Goal: Information Seeking & Learning: Learn about a topic

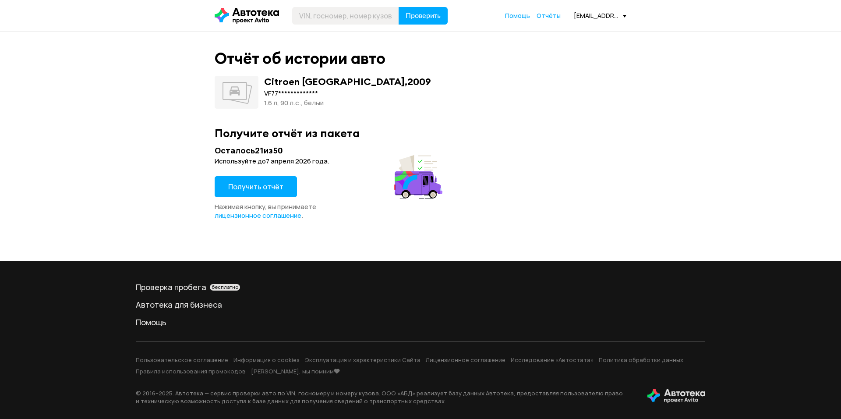
click at [230, 191] on span "Получить отчёт" at bounding box center [255, 187] width 55 height 10
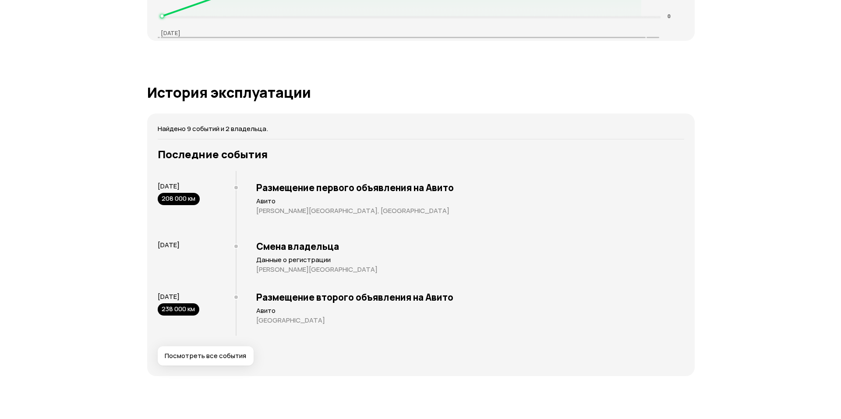
scroll to position [1577, 0]
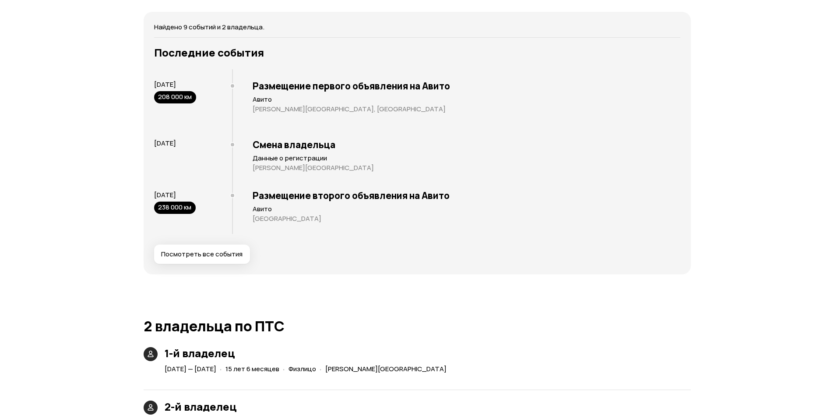
click at [197, 250] on span "Посмотреть все события" at bounding box center [201, 254] width 81 height 9
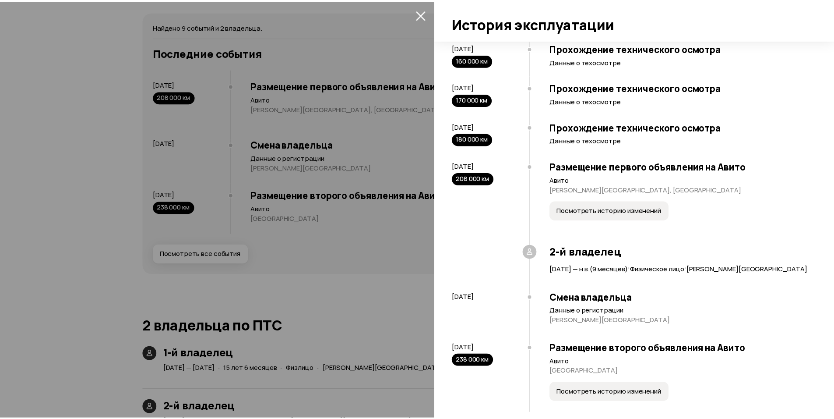
scroll to position [229, 0]
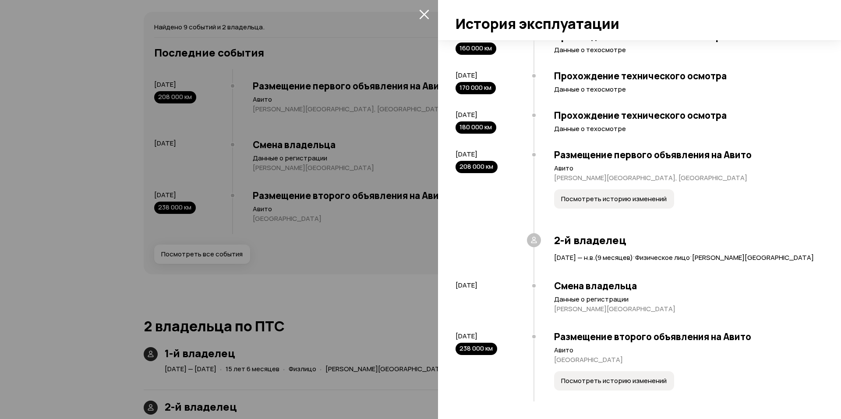
click at [427, 16] on icon "закрыть" at bounding box center [424, 14] width 10 height 10
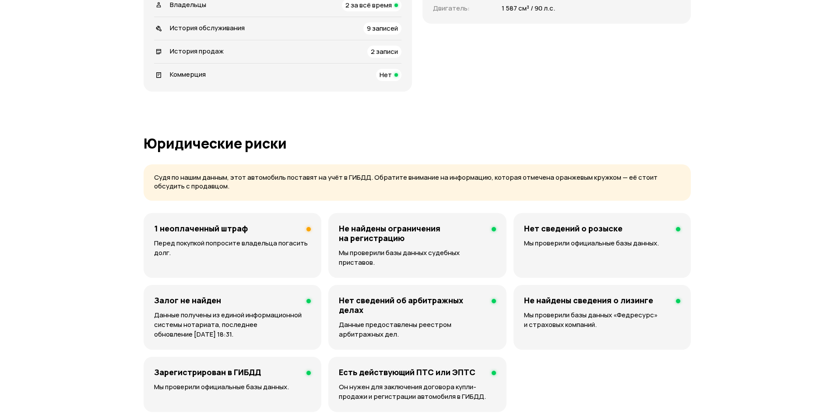
scroll to position [0, 0]
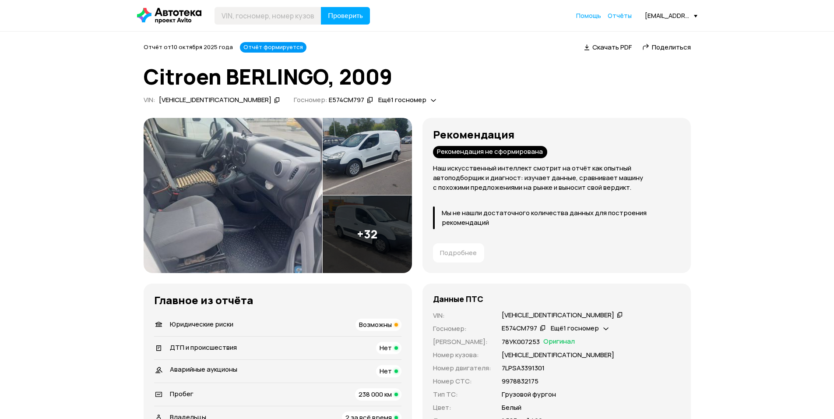
drag, startPoint x: 95, startPoint y: 201, endPoint x: 104, endPoint y: 74, distance: 127.8
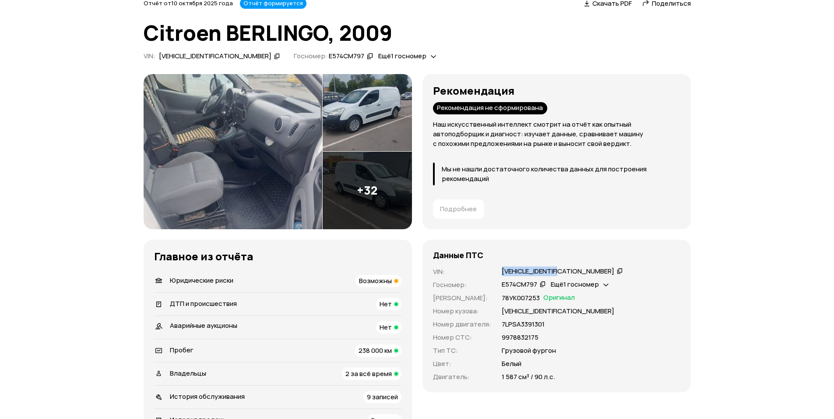
drag, startPoint x: 502, startPoint y: 272, endPoint x: 565, endPoint y: 275, distance: 63.2
click at [565, 275] on div "[VEHICLE_IDENTIFICATION_NUMBER]" at bounding box center [563, 271] width 124 height 9
copy div "[VEHICLE_IDENTIFICATION_NUMBER]"
click at [455, 109] on div "Рекомендация не сформирована" at bounding box center [490, 108] width 114 height 12
click at [468, 135] on p "Наш искусственный интеллект смотрит на отчёт как опытный автоподборщик и диагно…" at bounding box center [556, 134] width 247 height 29
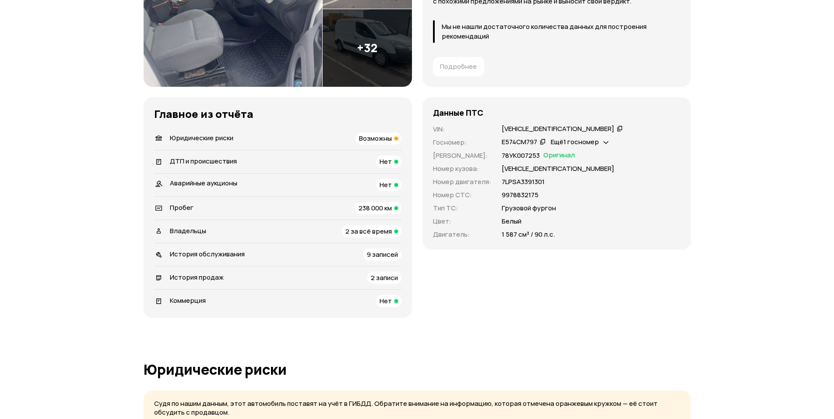
scroll to position [0, 0]
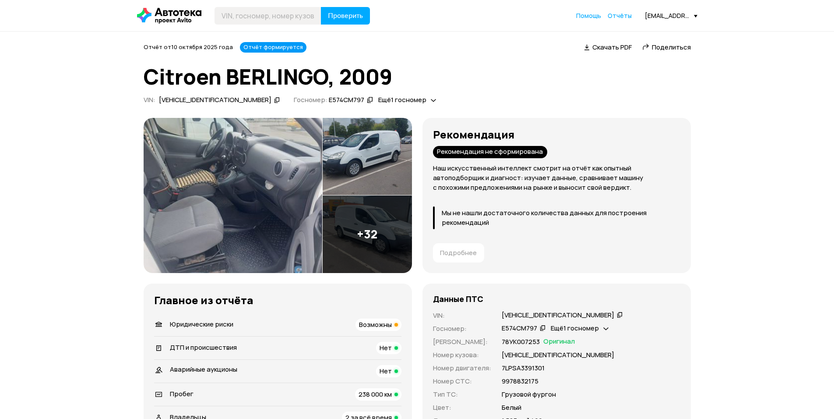
drag, startPoint x: 86, startPoint y: 210, endPoint x: 75, endPoint y: 95, distance: 114.8
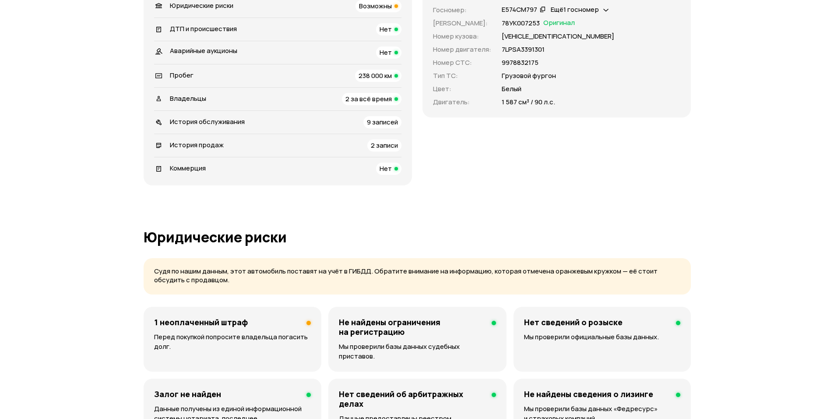
scroll to position [482, 0]
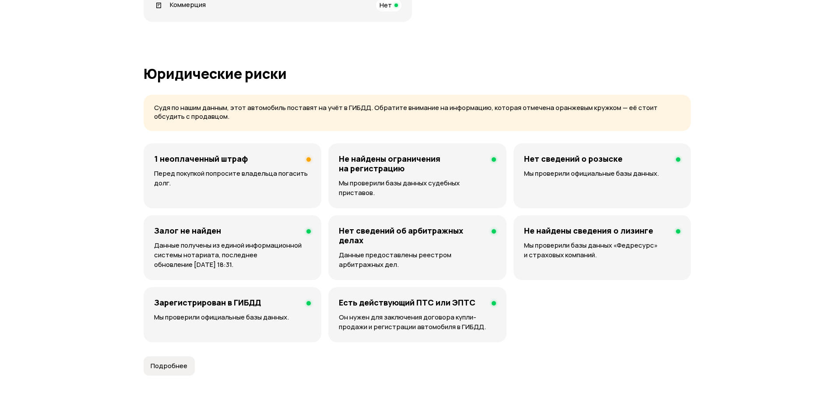
click at [202, 172] on p "Перед покупкой попросите владельца погасить долг." at bounding box center [232, 178] width 157 height 19
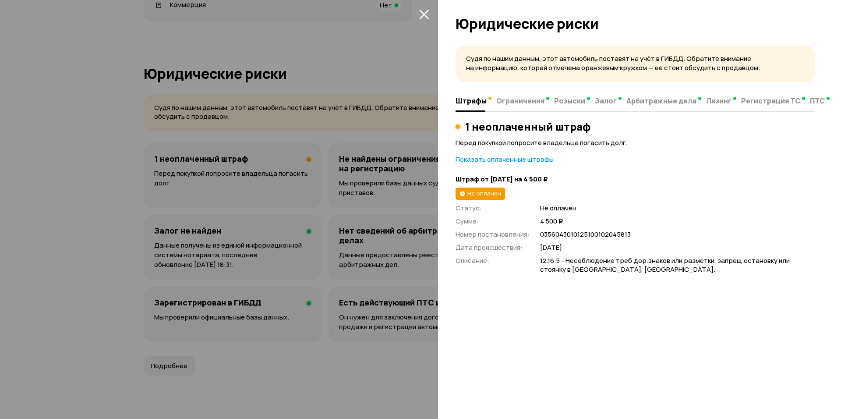
click at [488, 191] on span "Не оплачен" at bounding box center [484, 193] width 34 height 8
click at [424, 14] on icon "закрыть" at bounding box center [424, 15] width 10 height 10
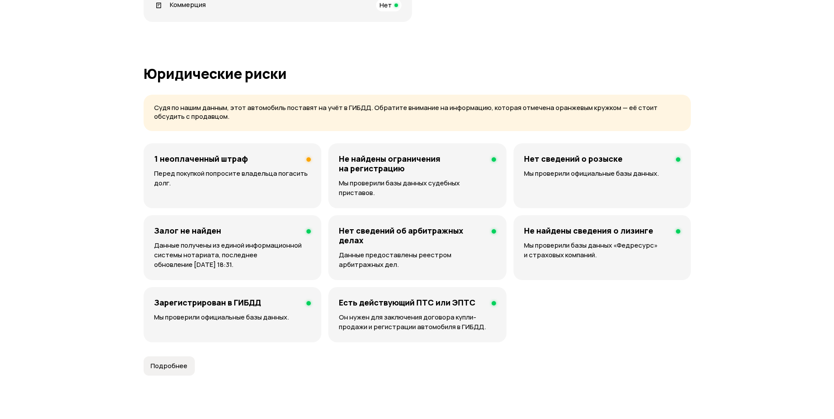
click at [249, 169] on p "Перед покупкой попросите владельца погасить долг." at bounding box center [232, 178] width 157 height 19
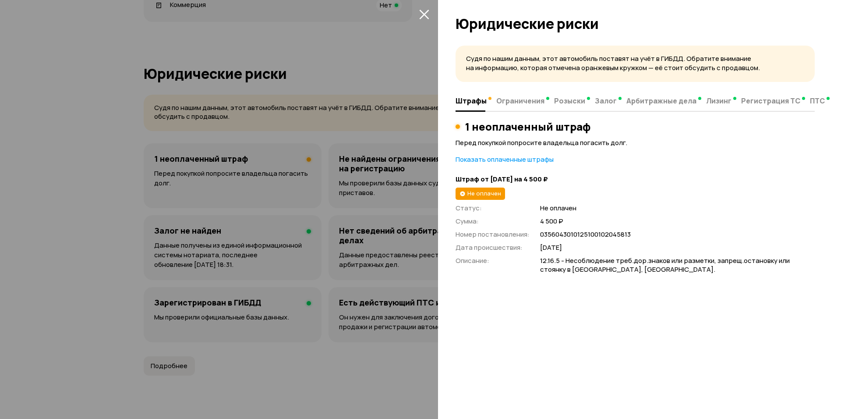
click at [422, 15] on icon "закрыть" at bounding box center [424, 14] width 10 height 10
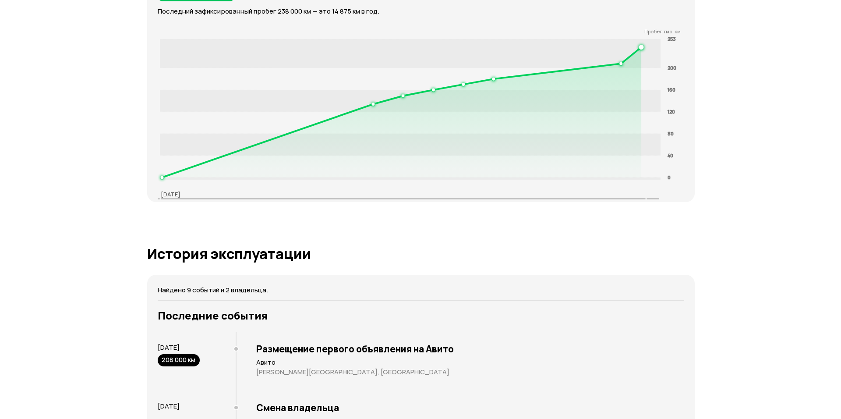
scroll to position [1445, 0]
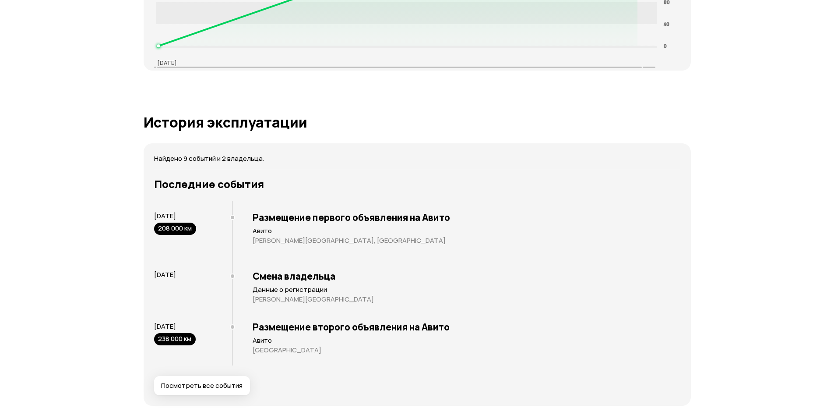
click at [211, 381] on span "Посмотреть все события" at bounding box center [201, 385] width 81 height 9
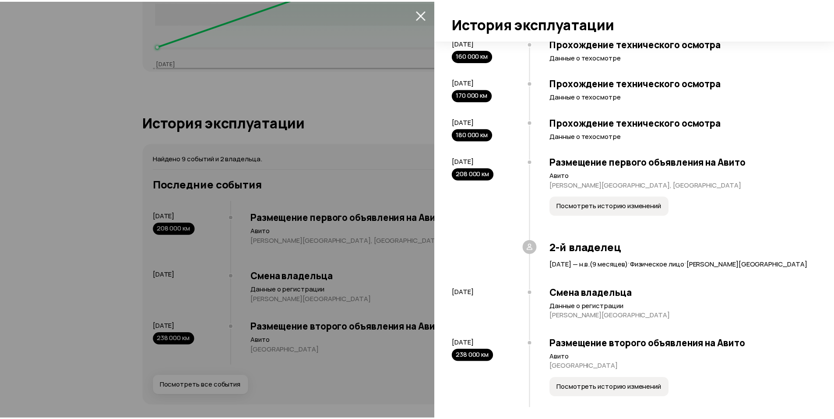
scroll to position [229, 0]
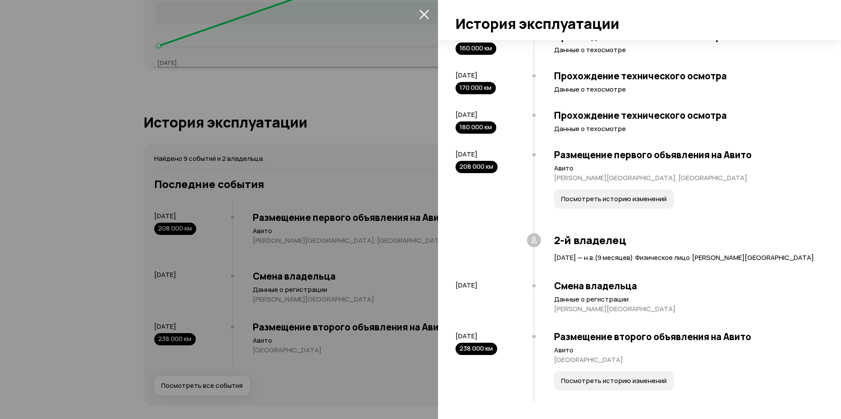
click at [421, 14] on icon "закрыть" at bounding box center [424, 14] width 10 height 10
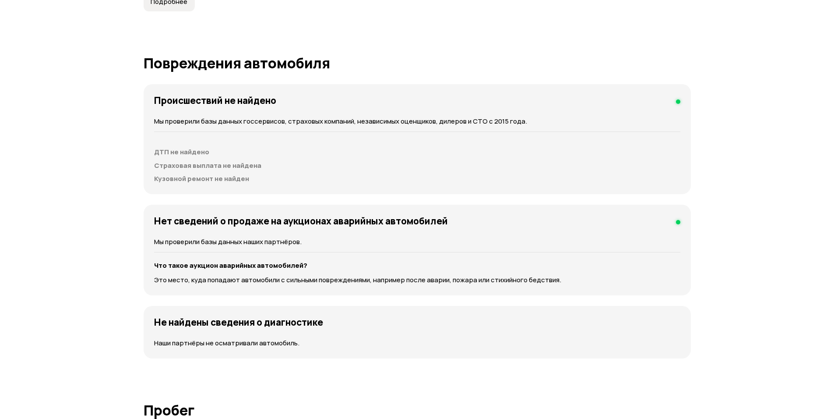
scroll to position [0, 0]
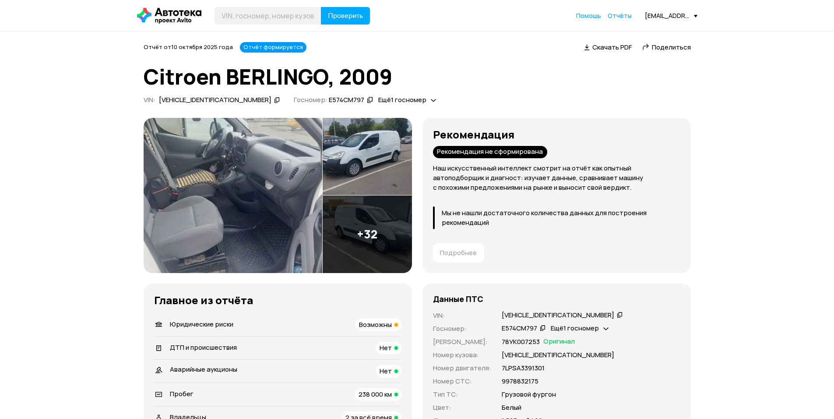
drag, startPoint x: 75, startPoint y: 286, endPoint x: 78, endPoint y: 118, distance: 167.8
